Goal: Task Accomplishment & Management: Use online tool/utility

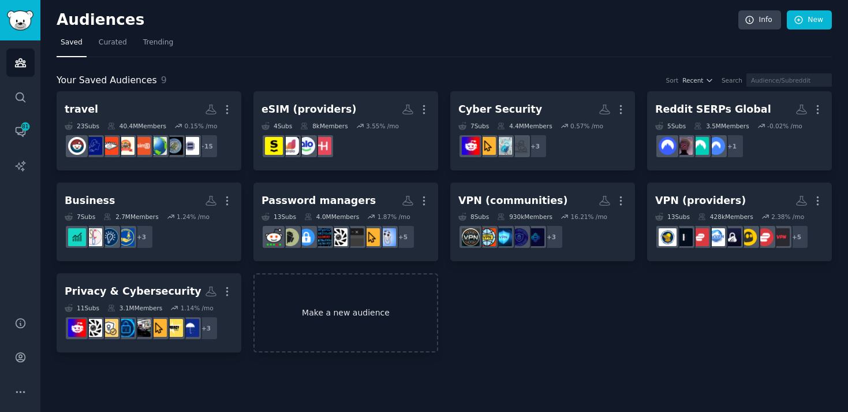
click at [327, 288] on link "Make a new audience" at bounding box center [345, 312] width 185 height 79
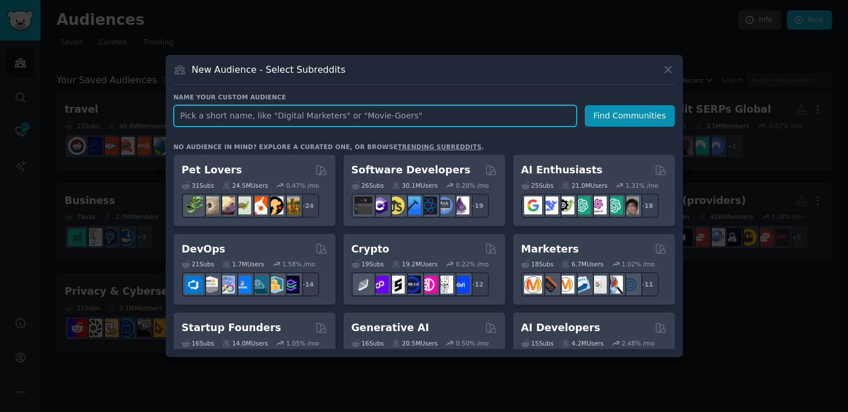
paste input "LLMDevs"
type input "LLMDevs"
drag, startPoint x: 237, startPoint y: 114, endPoint x: 161, endPoint y: 114, distance: 76.2
click at [161, 114] on div "​ New Audience - Select Subreddits Name your custom audience Audience Name LLMD…" at bounding box center [424, 206] width 840 height 412
type input "n"
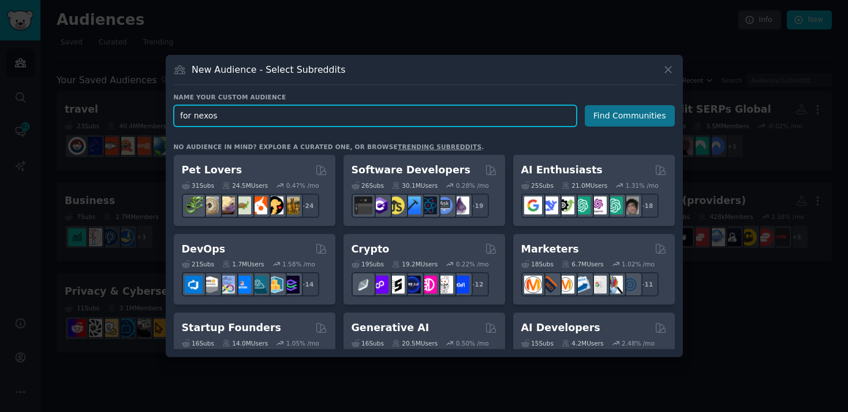
type input "for nexos"
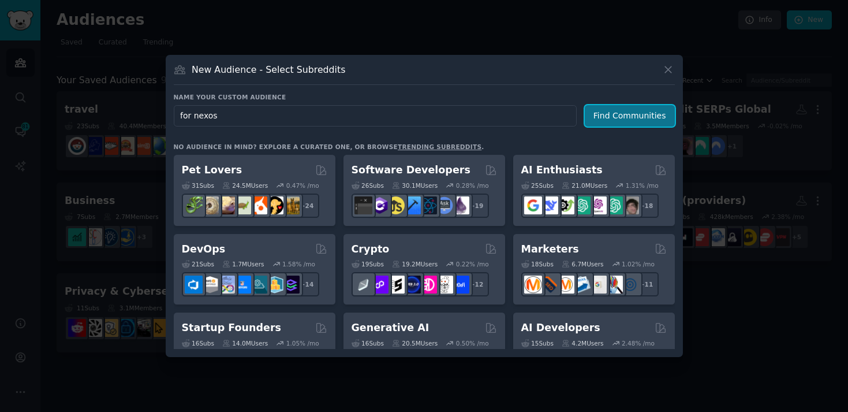
click at [644, 110] on button "Find Communities" at bounding box center [630, 115] width 90 height 21
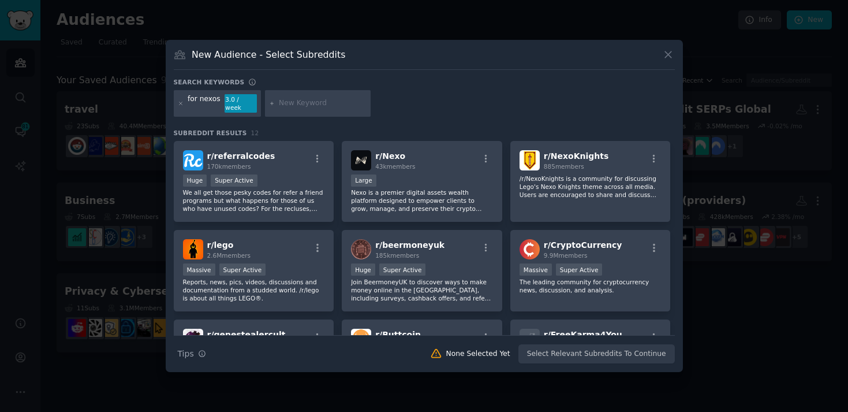
click at [292, 106] on input "text" at bounding box center [323, 103] width 88 height 10
paste input "LLMDevs"
type input "LLMDevs"
drag, startPoint x: 312, startPoint y: 102, endPoint x: 247, endPoint y: 102, distance: 64.7
click at [247, 102] on div "for nexos 3.0 / week LLMDevs" at bounding box center [424, 105] width 501 height 31
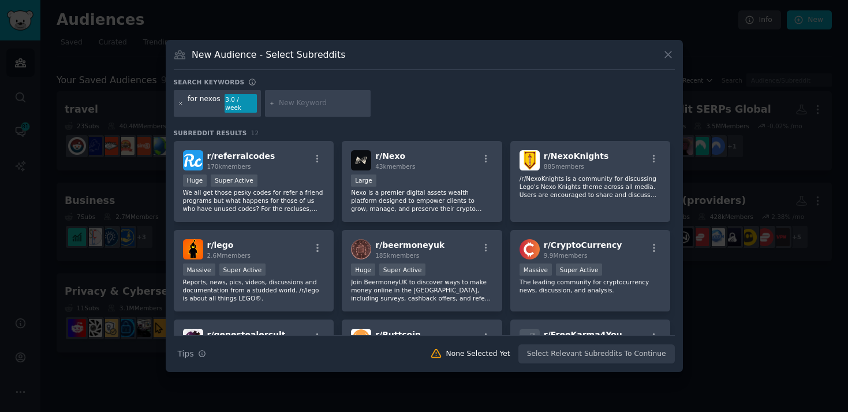
click at [178, 102] on icon at bounding box center [181, 103] width 6 height 6
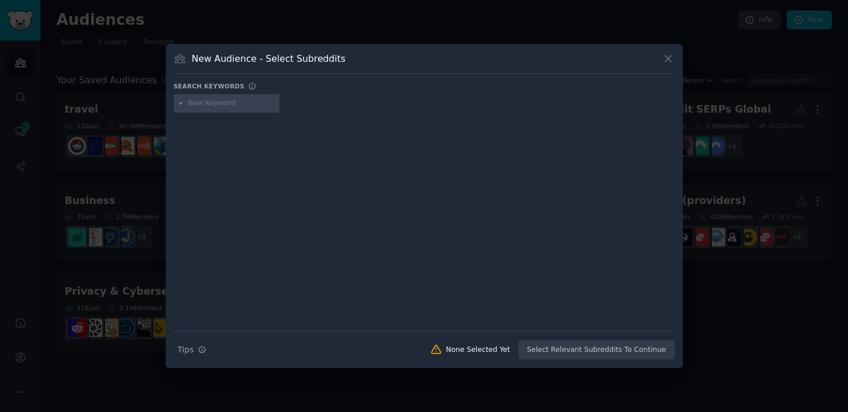
click at [199, 105] on input "text" at bounding box center [232, 103] width 88 height 10
type input "AI"
click at [669, 57] on icon at bounding box center [668, 59] width 6 height 6
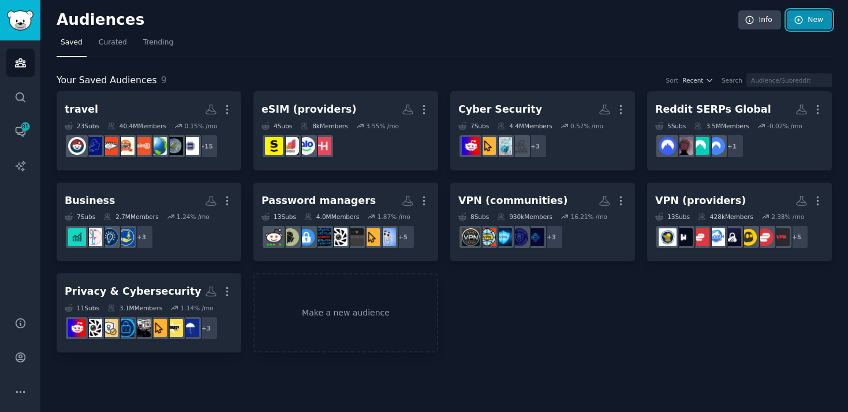
click at [799, 17] on icon at bounding box center [799, 20] width 10 height 10
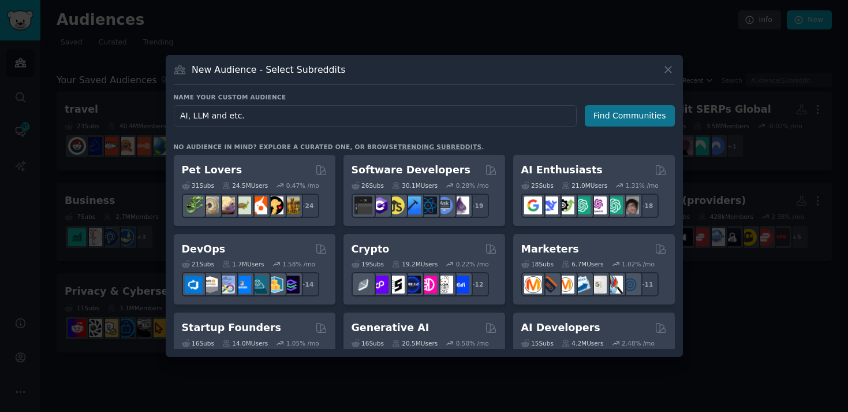
type input "AI, LLM and etc."
click at [630, 113] on button "Find Communities" at bounding box center [630, 115] width 90 height 21
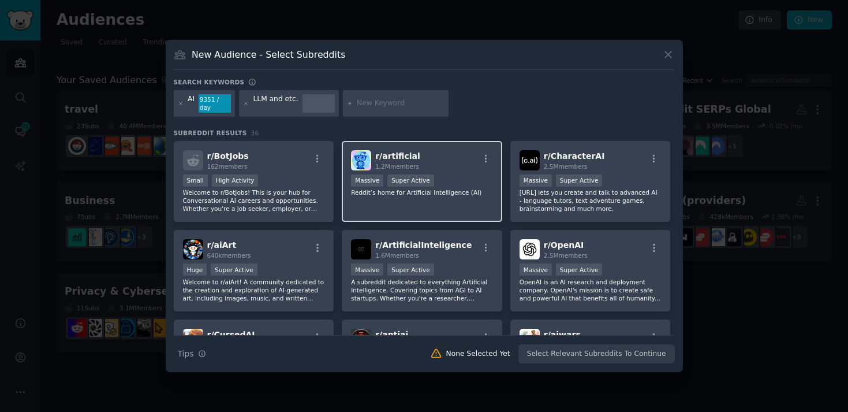
click at [429, 189] on p "Reddit’s home for Artificial Intelligence (AI)" at bounding box center [422, 192] width 142 height 8
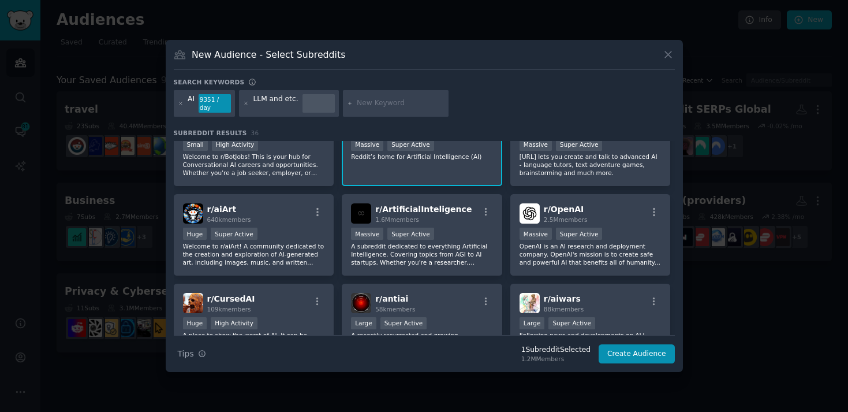
scroll to position [38, 0]
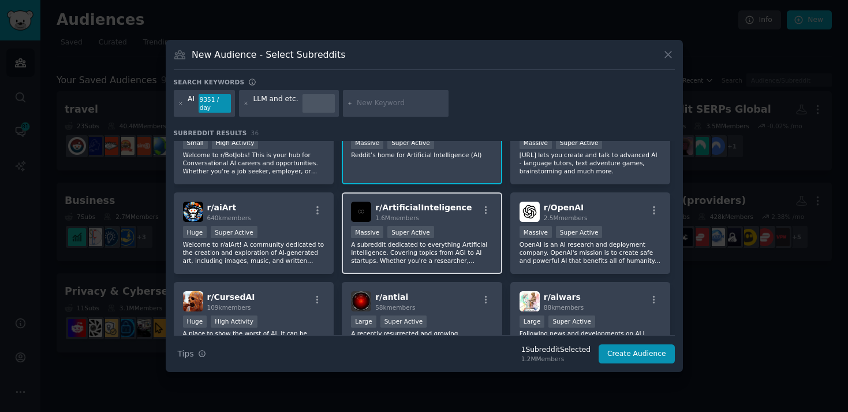
click at [396, 214] on span "1.6M members" at bounding box center [397, 217] width 44 height 7
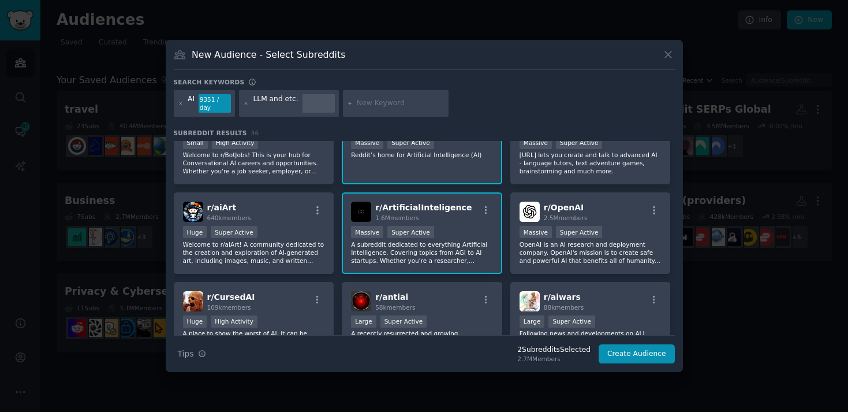
scroll to position [82, 0]
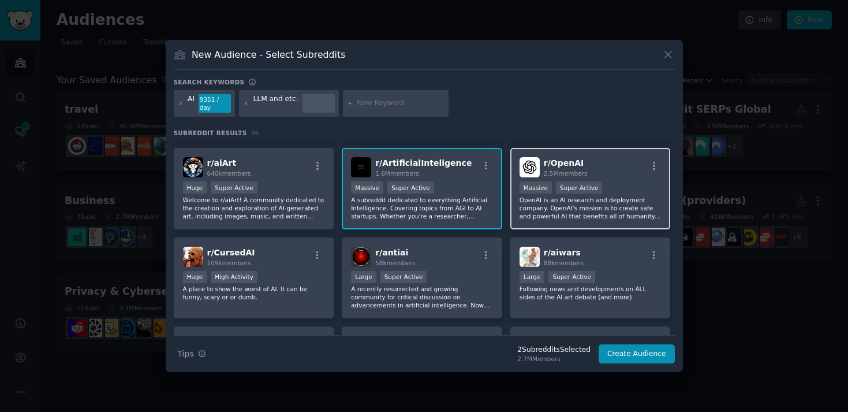
click at [541, 196] on p "OpenAI is an AI research and deployment company. OpenAI's mission is to create …" at bounding box center [591, 208] width 142 height 24
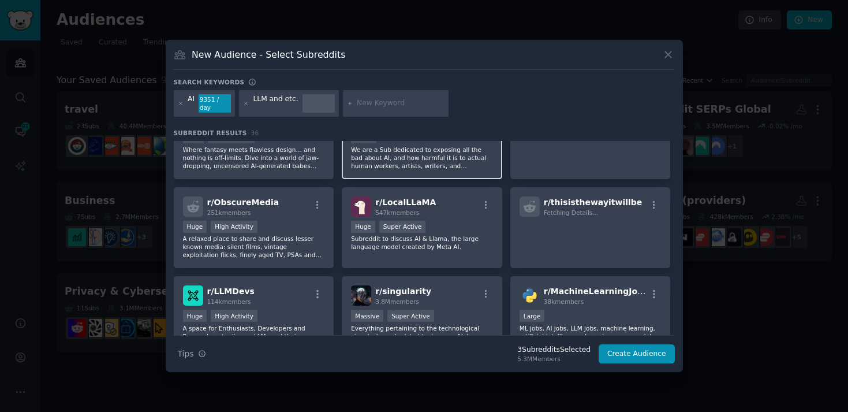
scroll to position [314, 0]
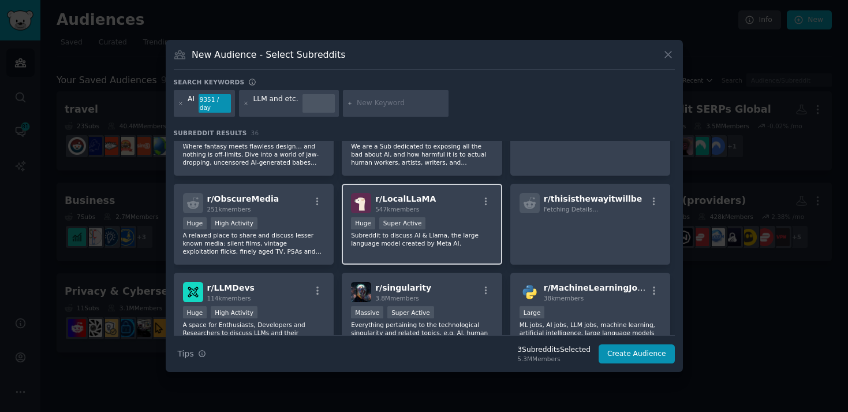
click at [441, 245] on div "r/ LocalLLaMA 547k members Huge Super Active Subreddit to discuss AI & Llama, t…" at bounding box center [422, 224] width 161 height 81
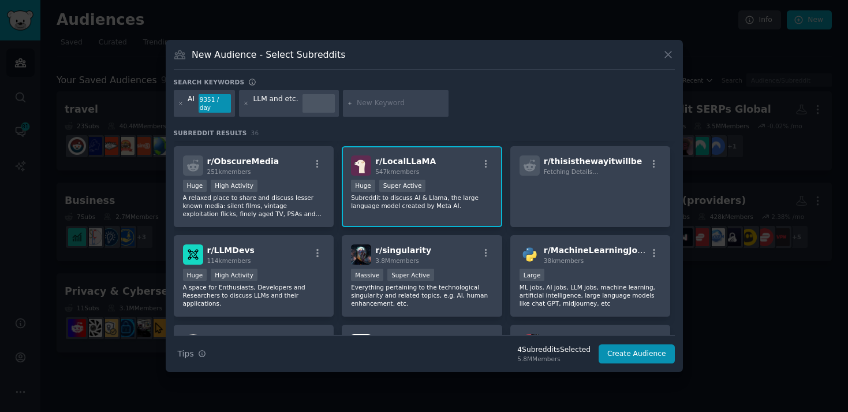
scroll to position [371, 0]
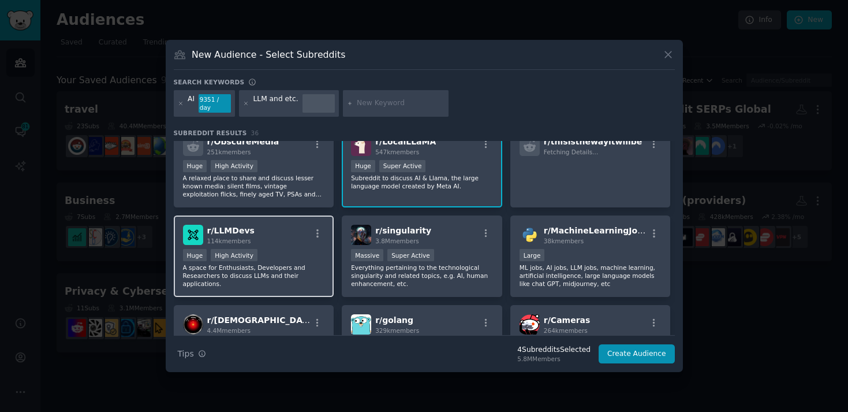
click at [317, 240] on div "r/ LLMDevs 114k members" at bounding box center [254, 235] width 142 height 20
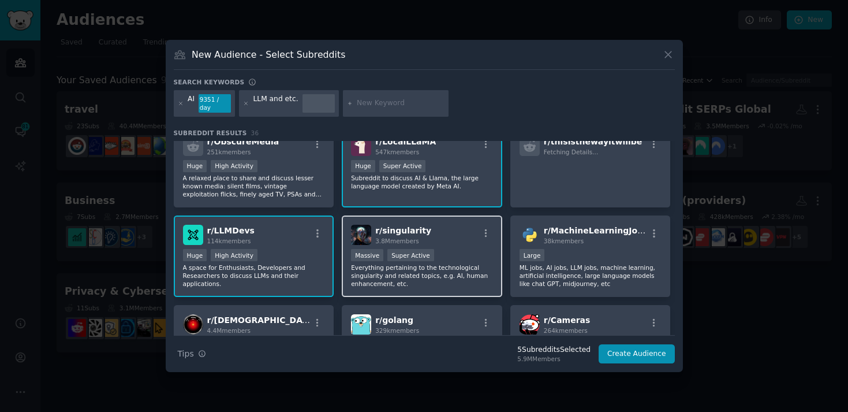
click at [412, 232] on h2 "r/ singularity 3.8M members" at bounding box center [403, 235] width 56 height 20
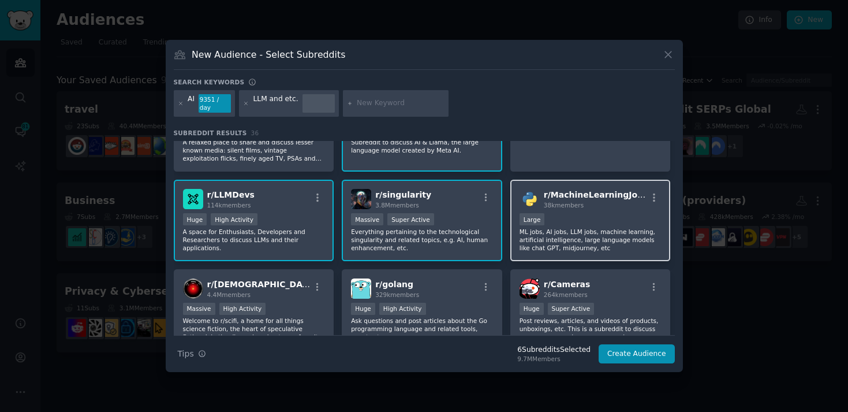
click at [617, 206] on div "r/ MachineLearningJobs 38k members Large ML jobs, AI jobs, LLM jobs, machine le…" at bounding box center [590, 220] width 161 height 81
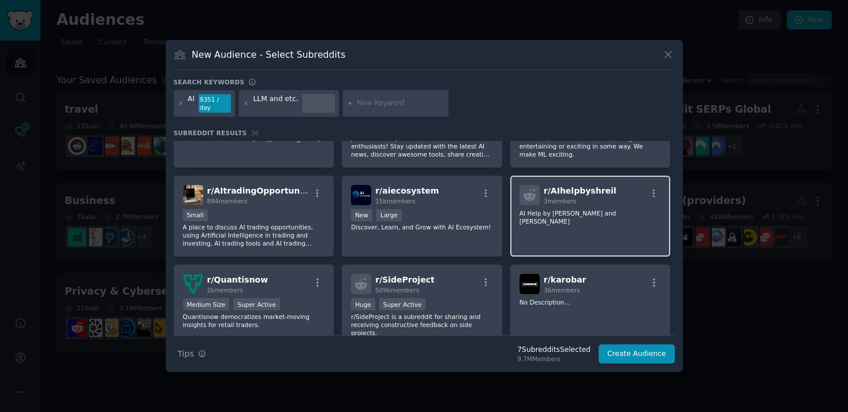
scroll to position [909, 0]
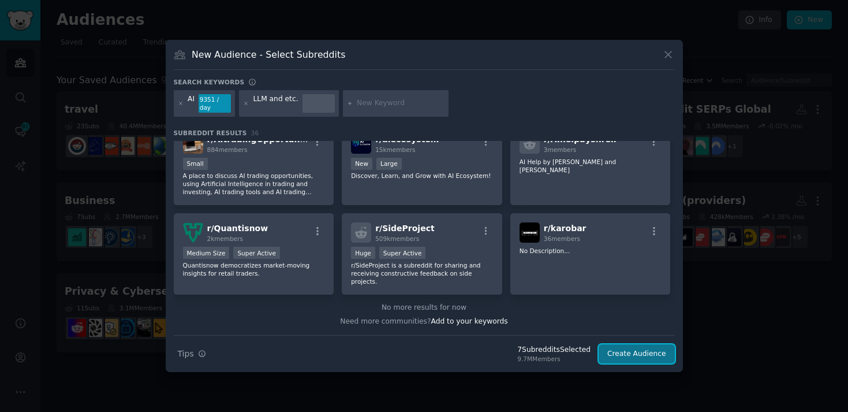
click at [645, 350] on button "Create Audience" at bounding box center [637, 354] width 76 height 20
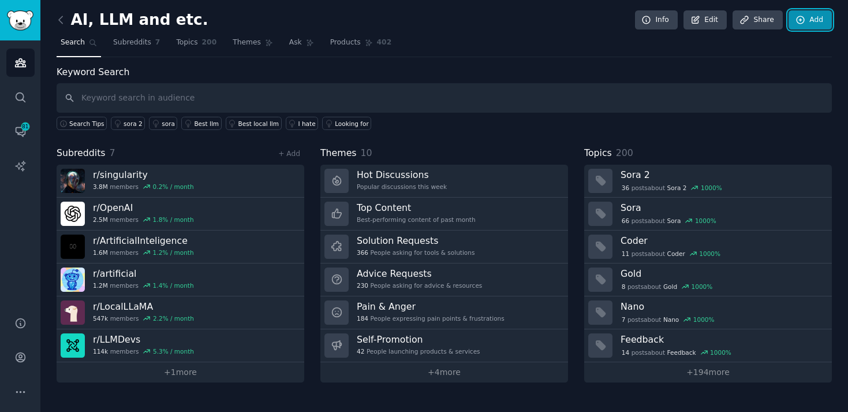
click at [805, 25] on link "Add" at bounding box center [810, 20] width 43 height 20
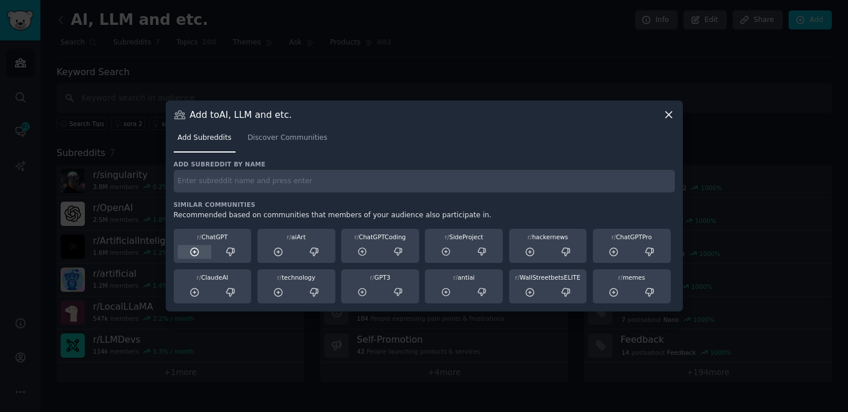
click at [193, 252] on icon at bounding box center [194, 252] width 10 height 10
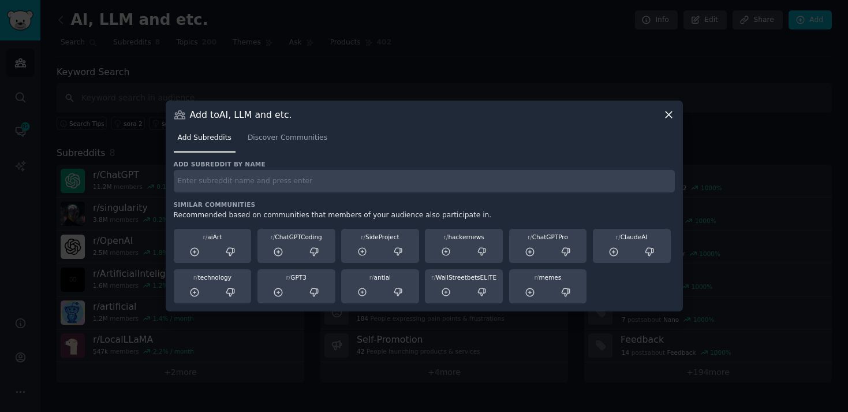
click at [278, 182] on input "text" at bounding box center [424, 181] width 501 height 23
paste input "learnmachinelearning"
type input "learnmachinelearning"
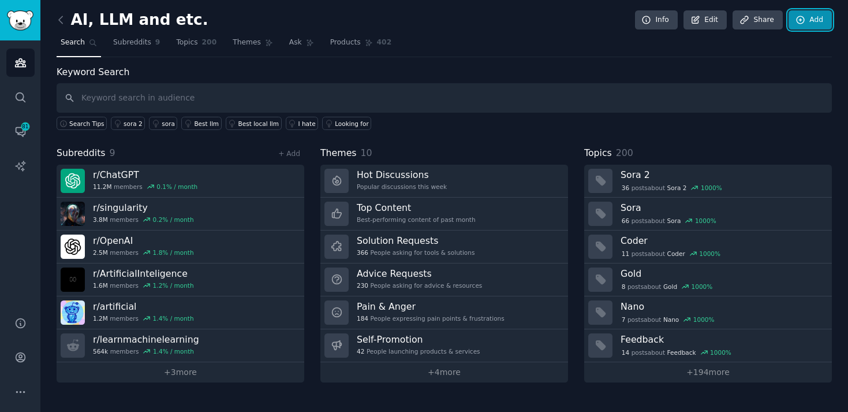
click at [815, 21] on link "Add" at bounding box center [810, 20] width 43 height 20
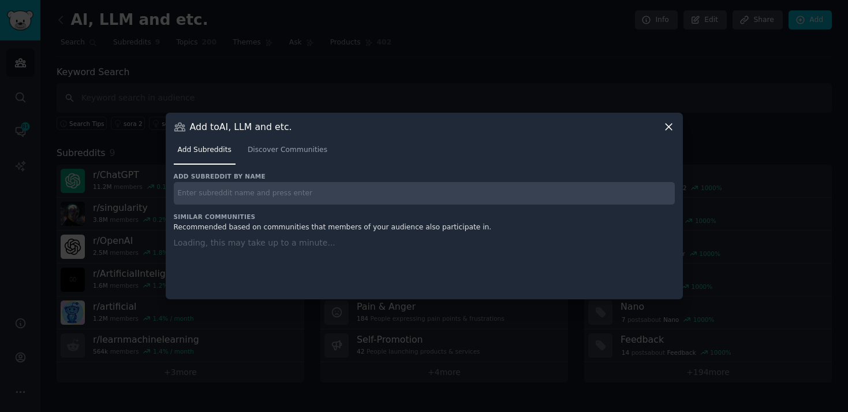
click at [497, 210] on div "Add subreddit by name Similar Communities Recommended based on communities that…" at bounding box center [424, 228] width 501 height 113
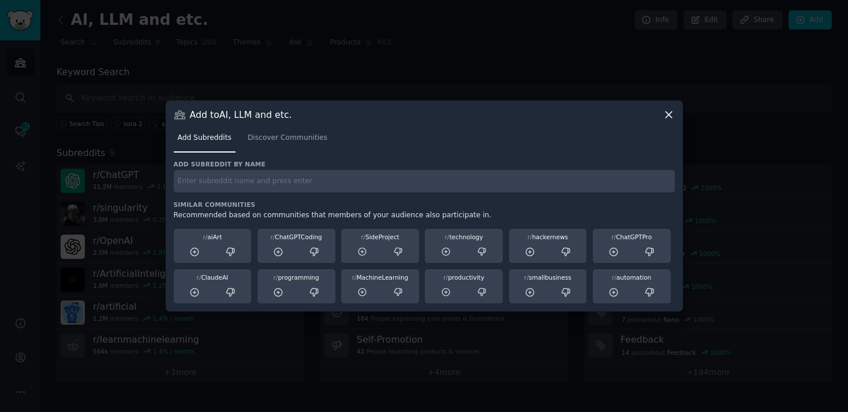
click at [435, 183] on input "text" at bounding box center [424, 181] width 501 height 23
type input "L"
type input "LocalLLM"
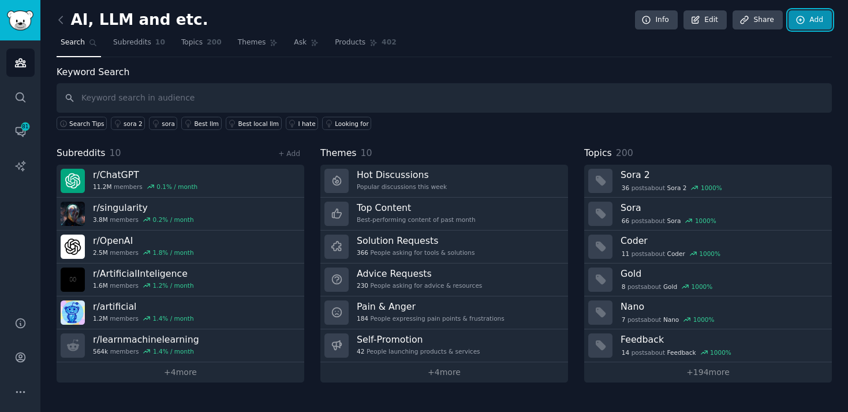
click at [811, 27] on link "Add" at bounding box center [810, 20] width 43 height 20
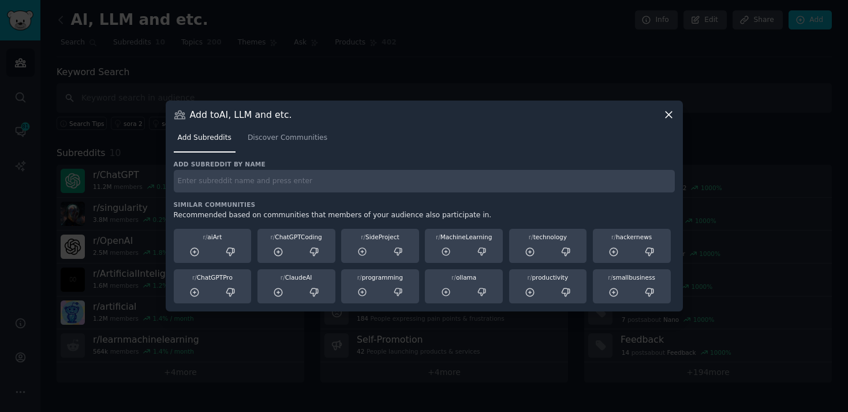
click at [533, 170] on input "text" at bounding box center [424, 181] width 501 height 23
type input "programming"
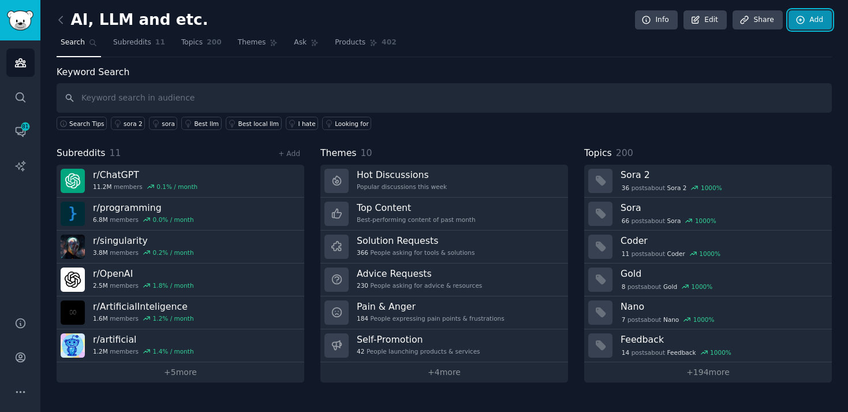
click at [815, 17] on link "Add" at bounding box center [810, 20] width 43 height 20
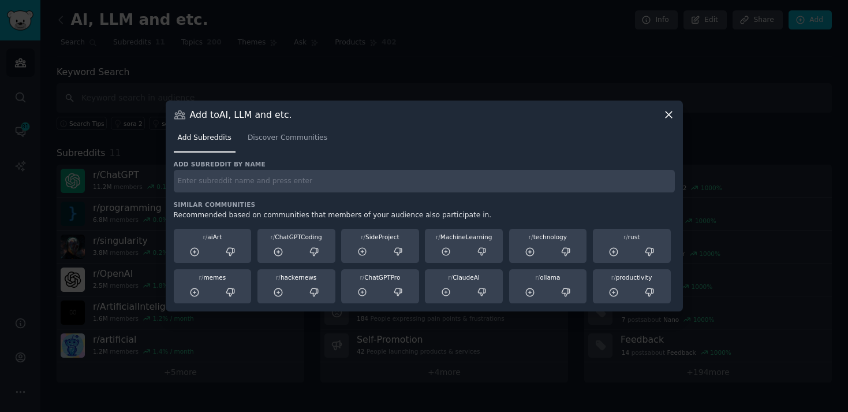
click at [363, 188] on input "text" at bounding box center [424, 181] width 501 height 23
type input "LLMBusiness"
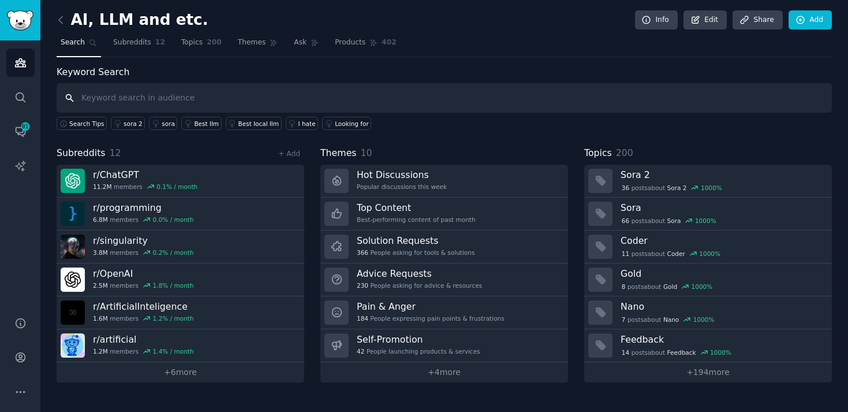
click at [171, 95] on input "text" at bounding box center [444, 97] width 775 height 29
type input "c"
type input "llm"
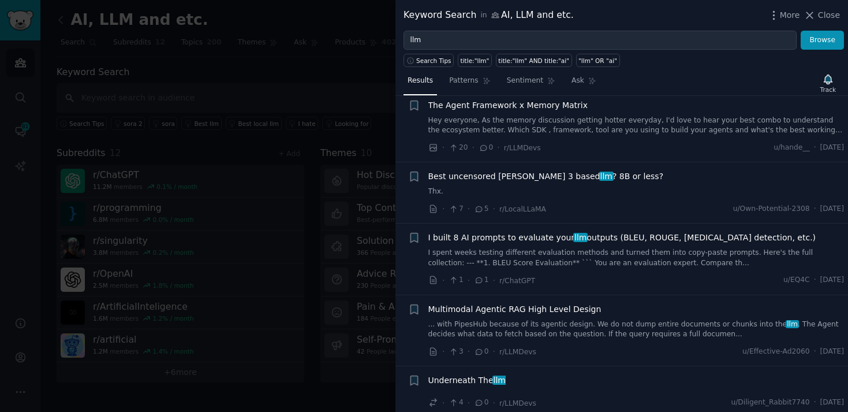
scroll to position [2321, 0]
